Goal: Transaction & Acquisition: Book appointment/travel/reservation

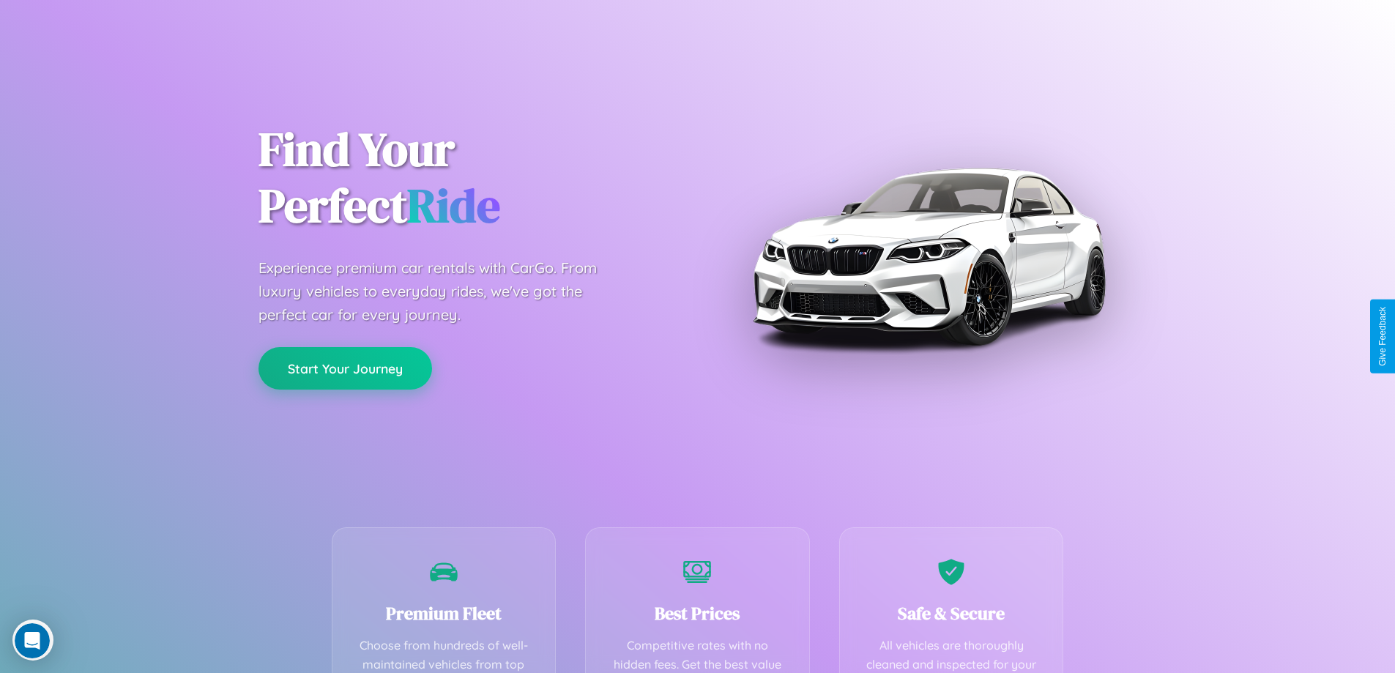
click at [345, 368] on button "Start Your Journey" at bounding box center [346, 368] width 174 height 42
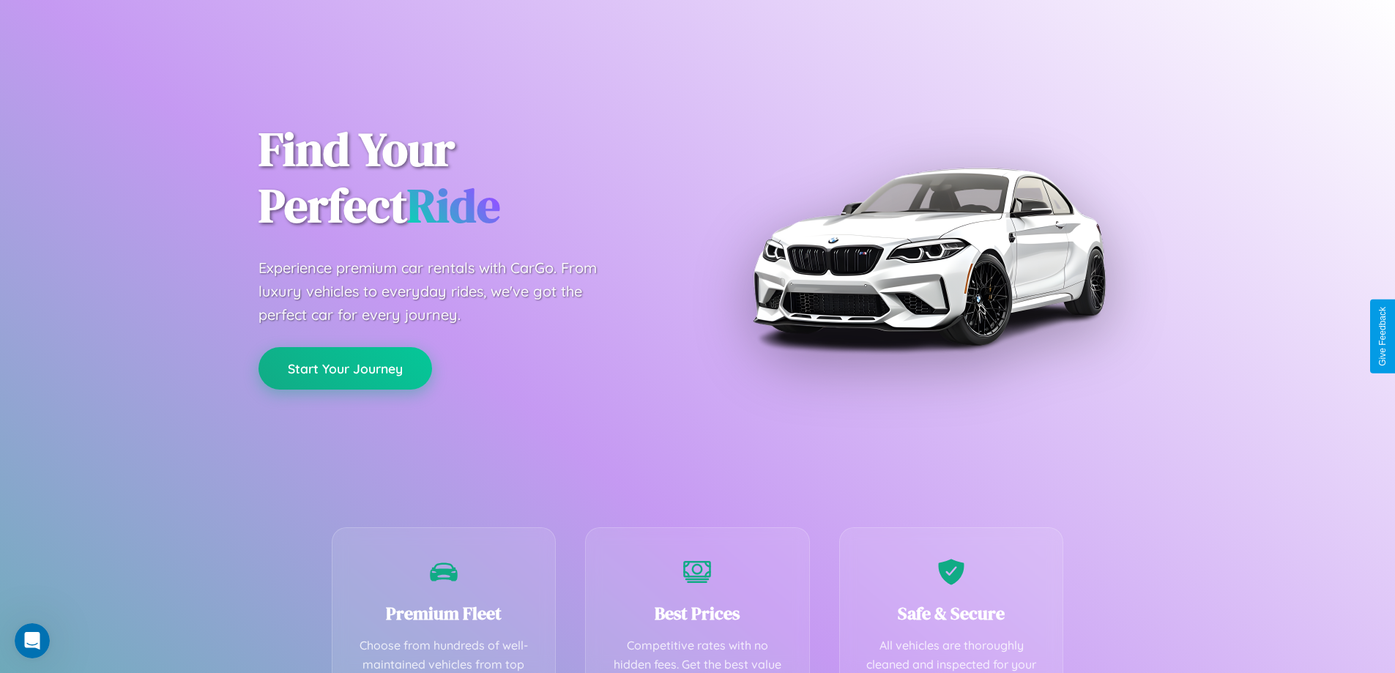
click at [345, 368] on button "Start Your Journey" at bounding box center [346, 368] width 174 height 42
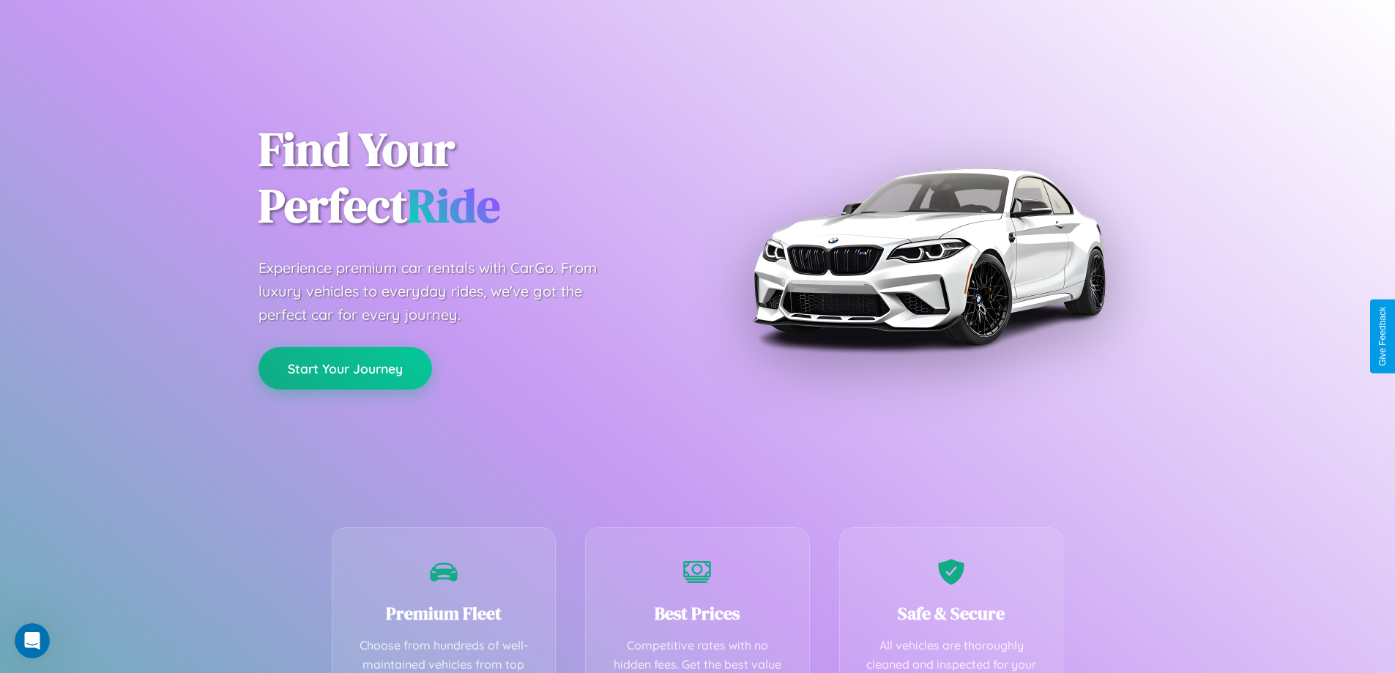
click at [345, 368] on button "Start Your Journey" at bounding box center [346, 368] width 174 height 42
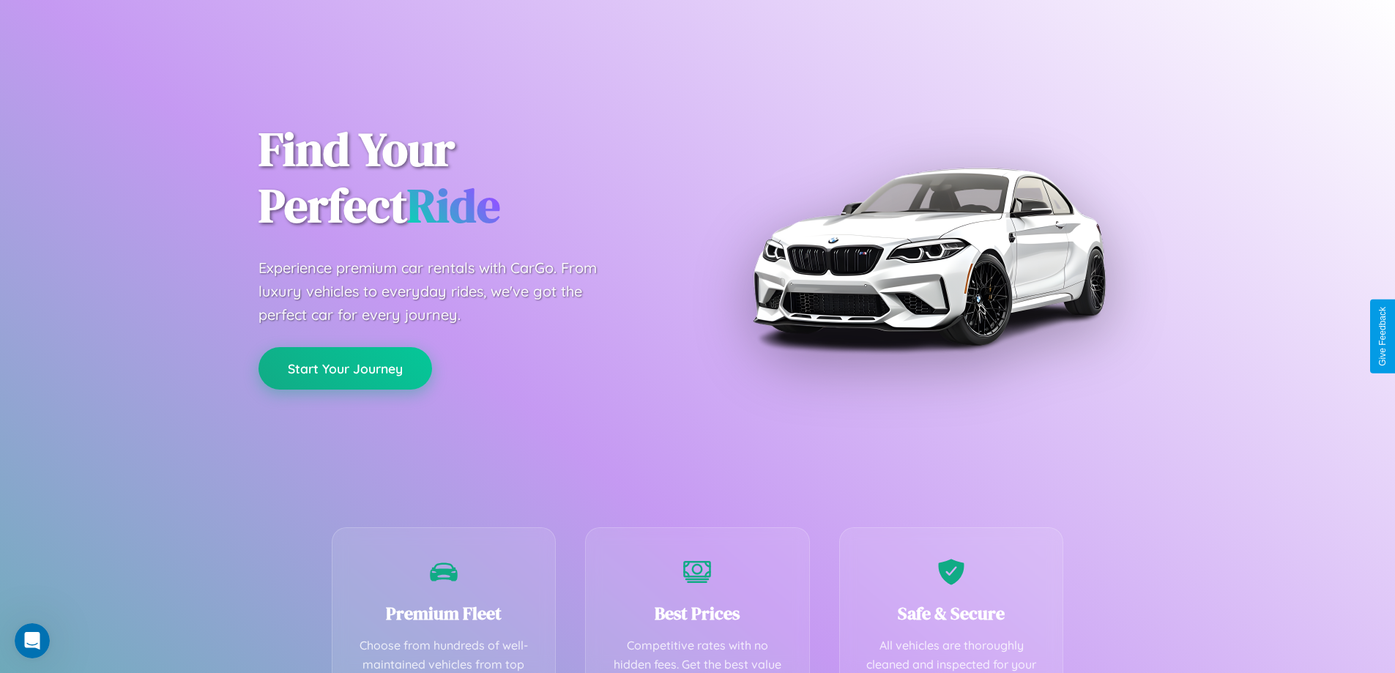
click at [345, 368] on button "Start Your Journey" at bounding box center [346, 368] width 174 height 42
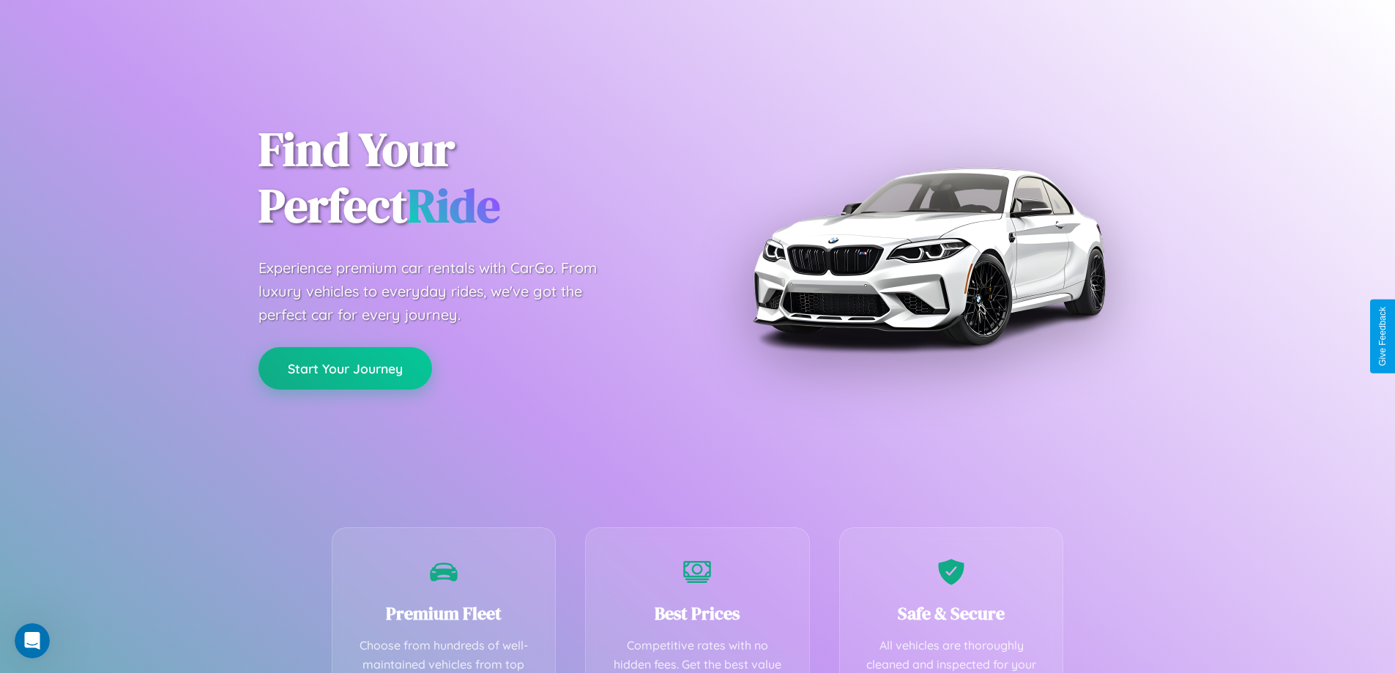
click at [345, 368] on button "Start Your Journey" at bounding box center [346, 368] width 174 height 42
